Goal: Find specific page/section: Find specific page/section

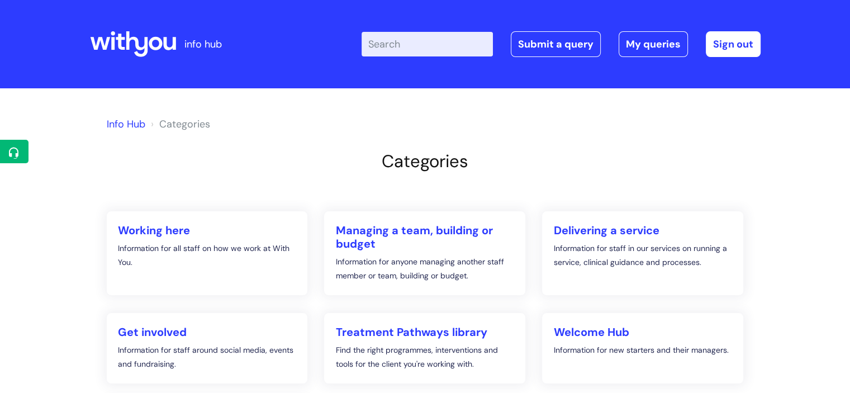
click at [385, 43] on input "Enter your search term here..." at bounding box center [426, 44] width 131 height 25
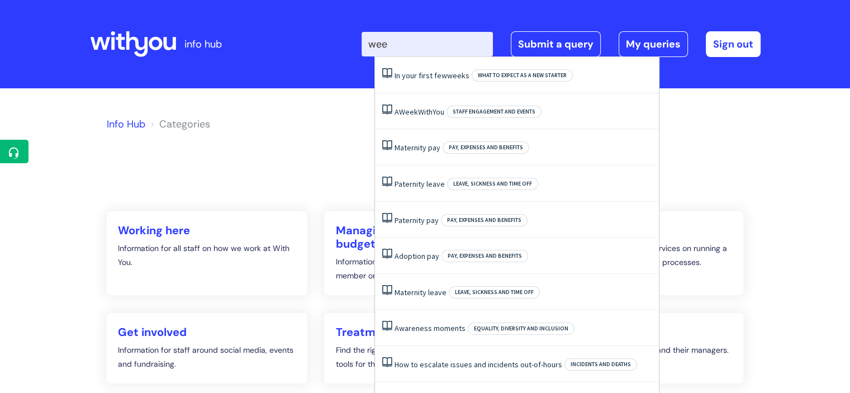
type input "week"
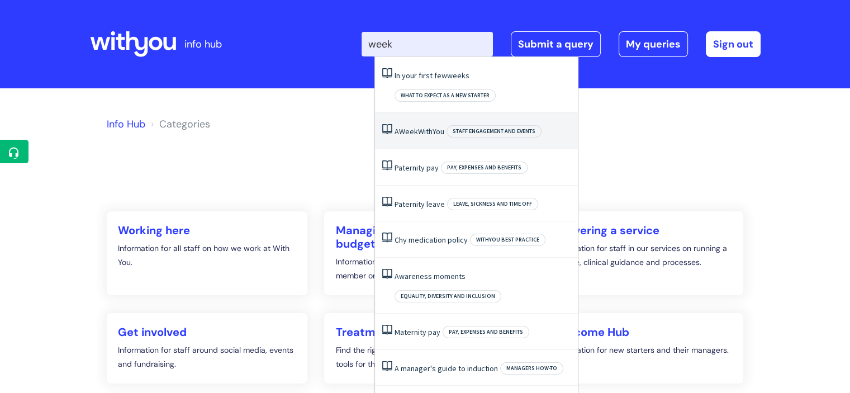
click at [416, 126] on span "Week" at bounding box center [408, 131] width 19 height 10
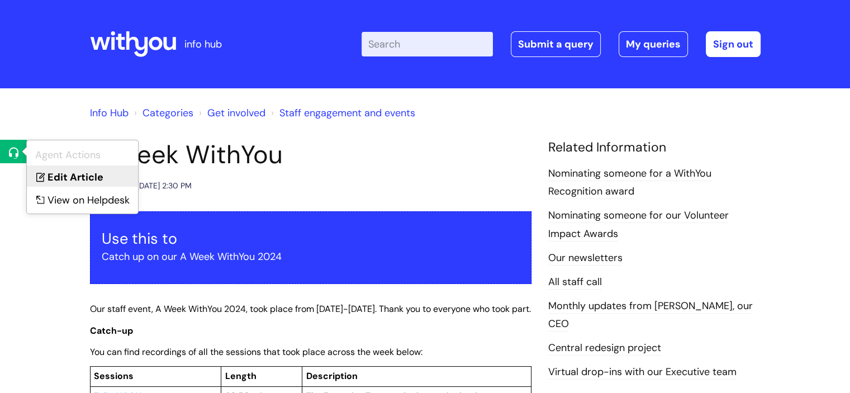
click at [52, 175] on link "Edit Article" at bounding box center [82, 175] width 111 height 21
